Goal: Transaction & Acquisition: Purchase product/service

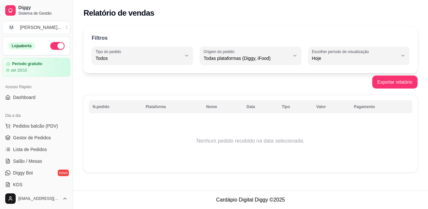
select select "ALL"
select select "0"
click at [29, 126] on span "Pedidos balcão (PDV)" at bounding box center [35, 126] width 45 height 7
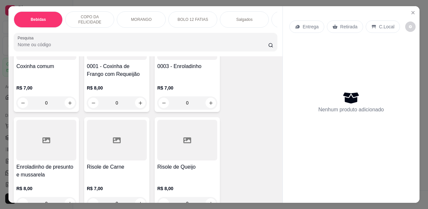
scroll to position [1175, 0]
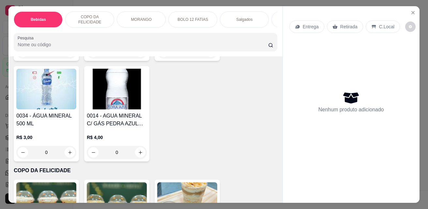
scroll to position [522, 0]
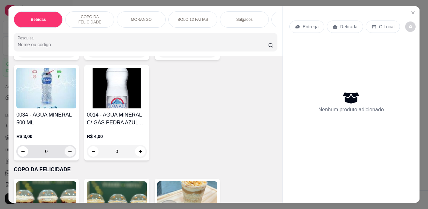
click at [68, 154] on icon "increase-product-quantity" at bounding box center [70, 151] width 5 height 5
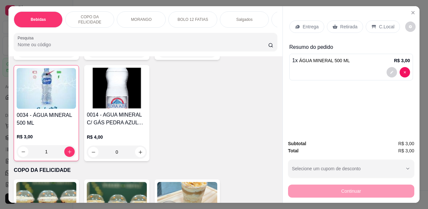
type input "1"
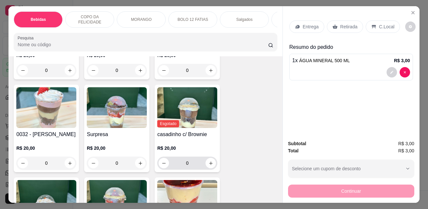
scroll to position [848, 0]
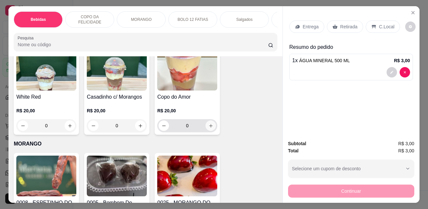
click at [209, 129] on icon "increase-product-quantity" at bounding box center [211, 126] width 5 height 5
type input "1"
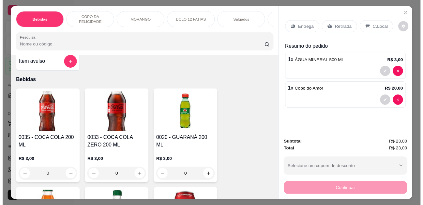
scroll to position [0, 0]
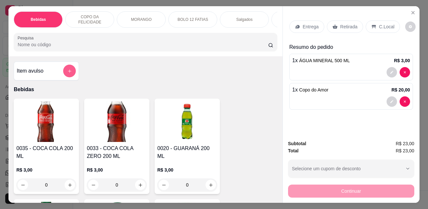
click at [68, 71] on icon "add-separate-item" at bounding box center [69, 71] width 5 height 5
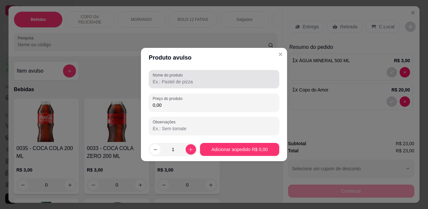
click at [191, 83] on input "Nome do produto" at bounding box center [214, 82] width 123 height 7
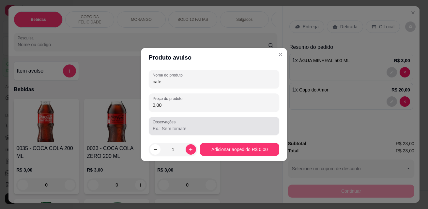
type input "cafe"
click at [197, 106] on input "0,00" at bounding box center [214, 105] width 123 height 7
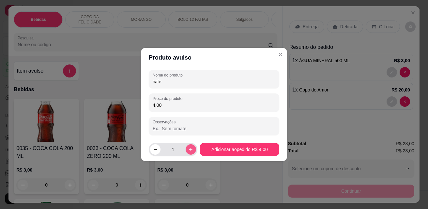
type input "4,00"
click at [189, 147] on icon "increase-product-quantity" at bounding box center [190, 149] width 5 height 5
type input "2"
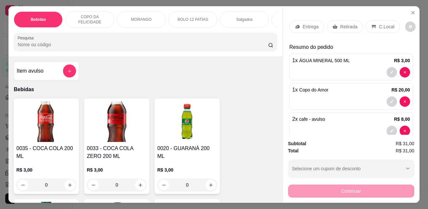
click at [380, 27] on p "C.Local" at bounding box center [386, 26] width 15 height 7
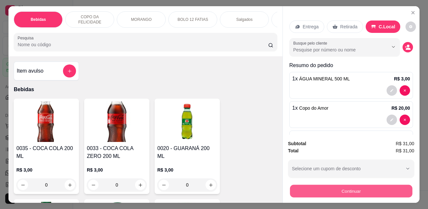
click at [370, 186] on button "Continuar" at bounding box center [351, 191] width 122 height 13
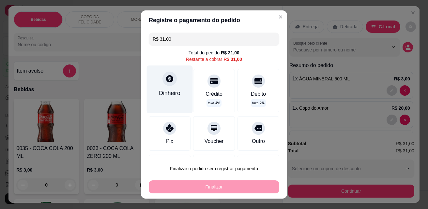
click at [172, 86] on div "Dinheiro" at bounding box center [170, 90] width 46 height 48
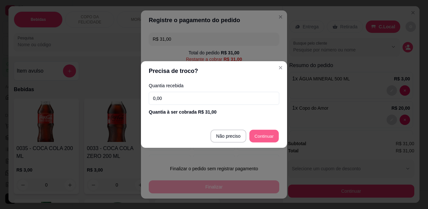
type input "R$ 0,00"
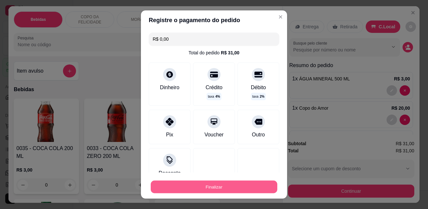
click at [246, 184] on button "Finalizar" at bounding box center [214, 187] width 127 height 13
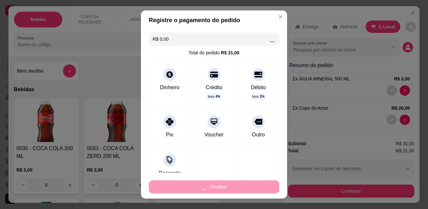
type input "0"
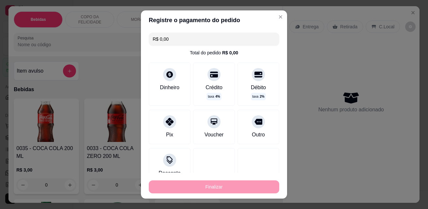
type input "-R$ 31,00"
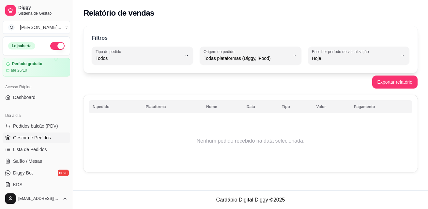
click at [41, 138] on span "Gestor de Pedidos" at bounding box center [32, 138] width 38 height 7
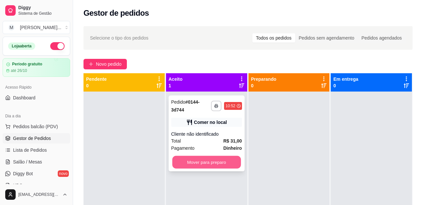
click at [216, 160] on button "Mover para preparo" at bounding box center [206, 162] width 69 height 13
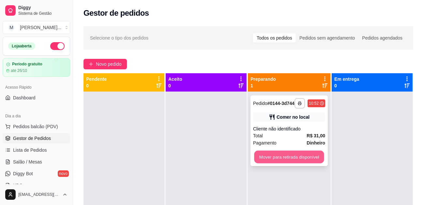
click at [278, 163] on button "Mover para retirada disponível" at bounding box center [289, 156] width 70 height 13
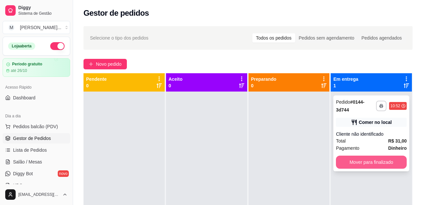
click at [377, 157] on button "Mover para finalizado" at bounding box center [371, 161] width 71 height 13
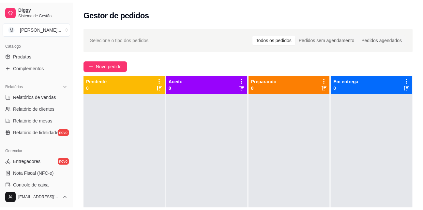
scroll to position [163, 0]
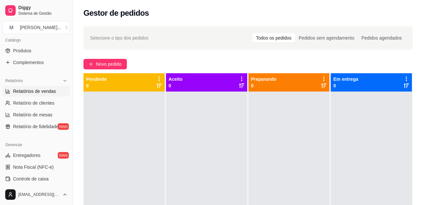
click at [46, 90] on span "Relatórios de vendas" at bounding box center [34, 91] width 43 height 7
select select "ALL"
select select "0"
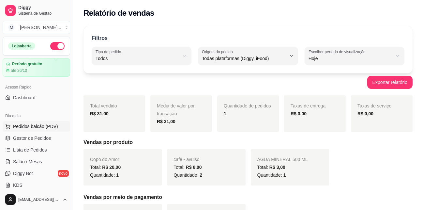
click at [37, 124] on span "Pedidos balcão (PDV)" at bounding box center [35, 126] width 45 height 7
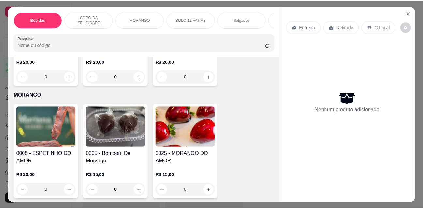
scroll to position [914, 0]
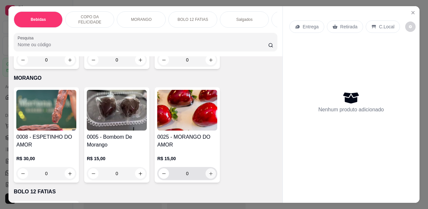
click at [209, 175] on icon "increase-product-quantity" at bounding box center [211, 174] width 5 height 5
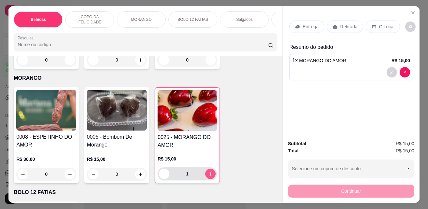
click at [208, 175] on icon "increase-product-quantity" at bounding box center [210, 174] width 5 height 5
type input "3"
click at [358, 189] on div "Continuar" at bounding box center [351, 190] width 126 height 15
click at [382, 24] on p "C.Local" at bounding box center [386, 26] width 15 height 7
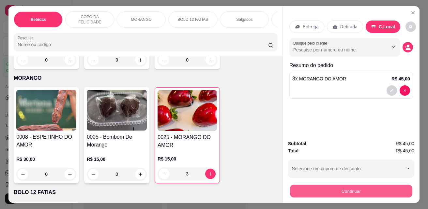
click at [356, 193] on button "Continuar" at bounding box center [351, 191] width 122 height 13
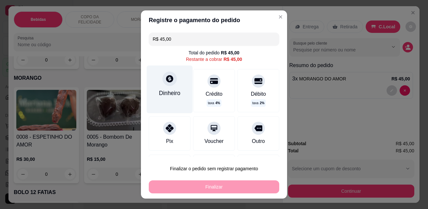
click at [176, 85] on div "Dinheiro" at bounding box center [170, 90] width 46 height 48
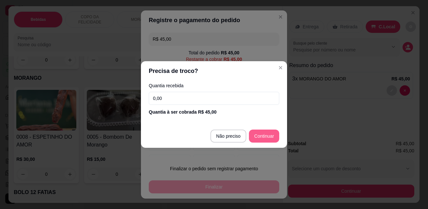
type input "R$ 0,00"
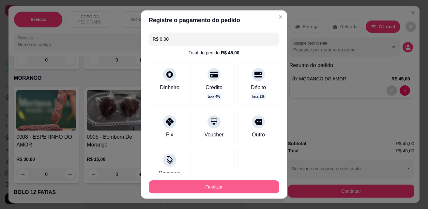
click at [244, 192] on button "Finalizar" at bounding box center [214, 187] width 131 height 13
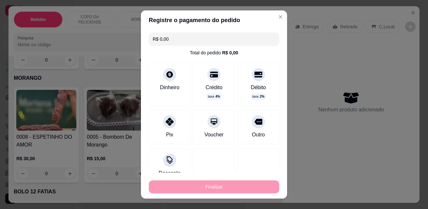
type input "0"
type input "-R$ 45,00"
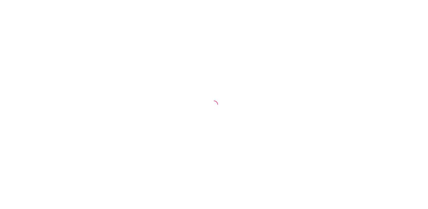
select select "ALL"
select select "0"
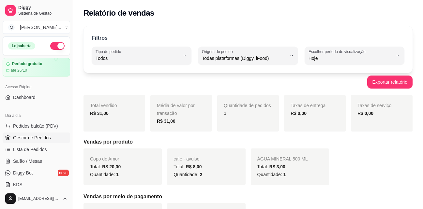
click at [36, 142] on link "Gestor de Pedidos" at bounding box center [37, 138] width 68 height 10
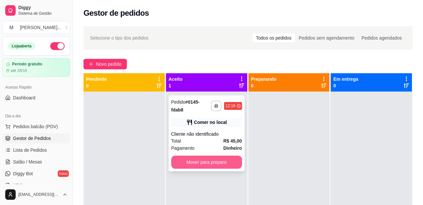
click at [214, 163] on button "Mover para preparo" at bounding box center [206, 161] width 71 height 13
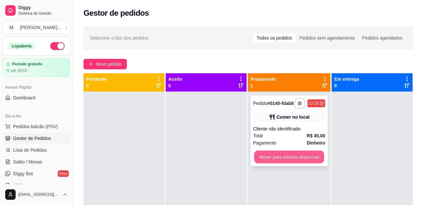
click at [306, 157] on button "Mover para retirada disponível" at bounding box center [289, 156] width 70 height 13
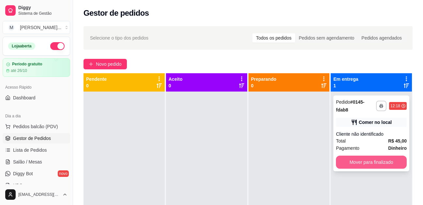
click at [364, 162] on button "Mover para finalizado" at bounding box center [371, 161] width 71 height 13
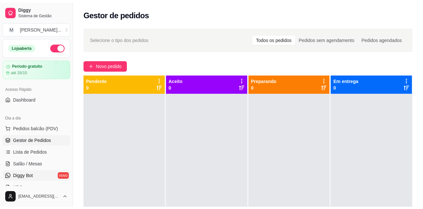
scroll to position [98, 0]
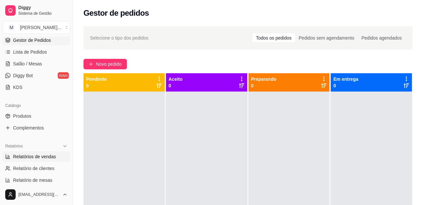
click at [41, 154] on span "Relatórios de vendas" at bounding box center [34, 156] width 43 height 7
select select "ALL"
select select "0"
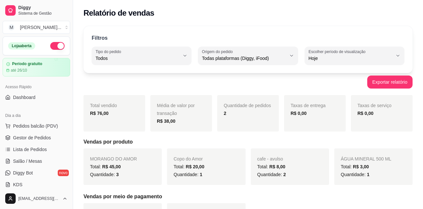
click at [36, 138] on span "Gestor de Pedidos" at bounding box center [32, 138] width 38 height 7
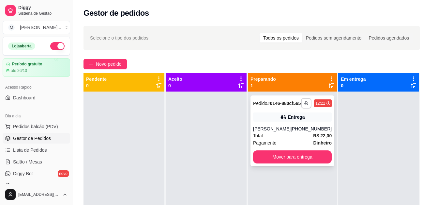
drag, startPoint x: 36, startPoint y: 131, endPoint x: 275, endPoint y: 127, distance: 238.6
click at [275, 127] on div "**********" at bounding box center [293, 130] width 84 height 70
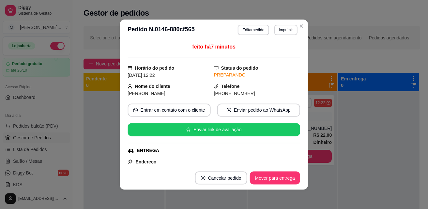
click at [275, 123] on div "feito há 7 minutos Horário do pedido 07/10/2025 12:22 Status do pedido PREPARAN…" at bounding box center [214, 103] width 172 height 121
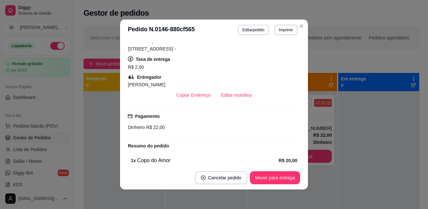
scroll to position [131, 0]
